Goal: Find contact information: Find contact information

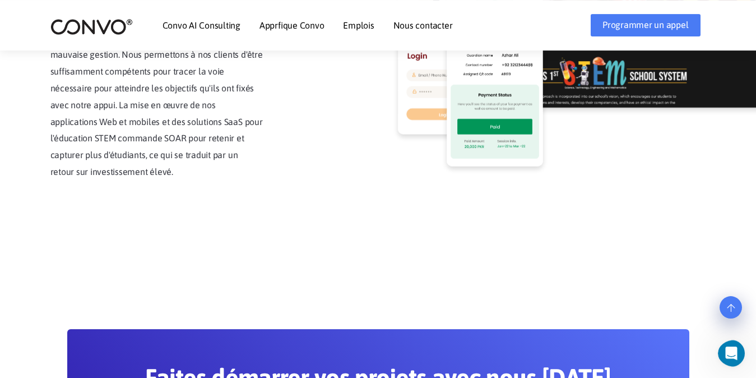
scroll to position [2712, 0]
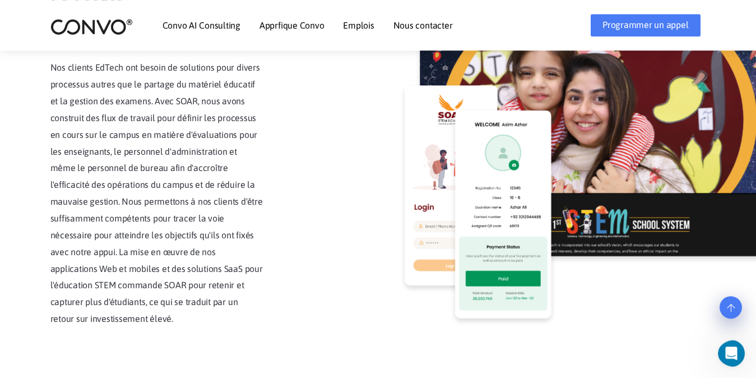
click at [405, 24] on link "Nous contacter" at bounding box center [422, 25] width 59 height 9
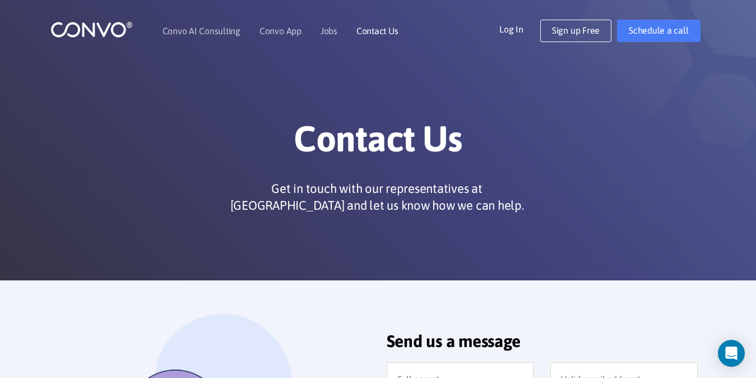
click at [390, 26] on link "Contact Us" at bounding box center [377, 30] width 42 height 9
